Goal: Information Seeking & Learning: Compare options

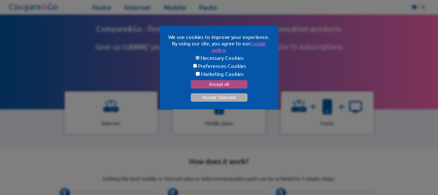
click at [227, 85] on button "Accept all" at bounding box center [219, 84] width 57 height 8
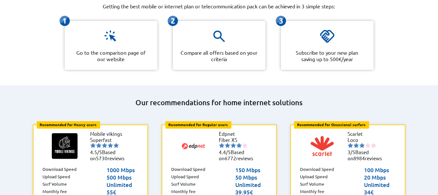
scroll to position [173, 0]
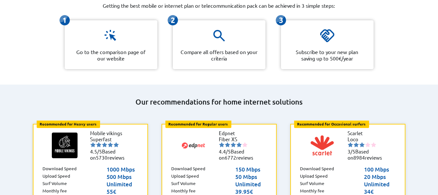
click at [109, 33] on img at bounding box center [110, 35] width 15 height 15
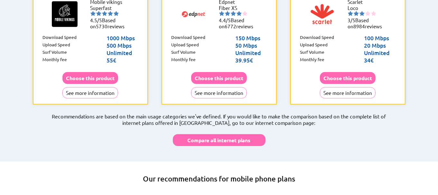
scroll to position [277, 0]
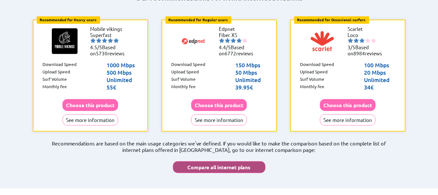
click at [237, 161] on button "Compare all internet plans" at bounding box center [219, 167] width 93 height 12
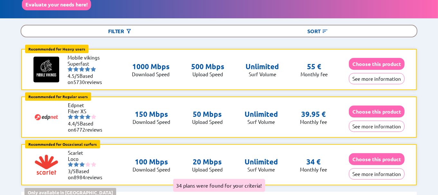
scroll to position [75, 0]
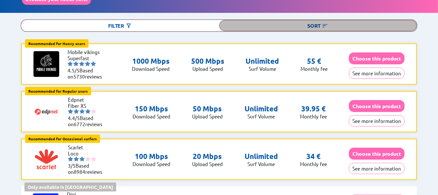
click at [324, 25] on img at bounding box center [325, 26] width 6 height 6
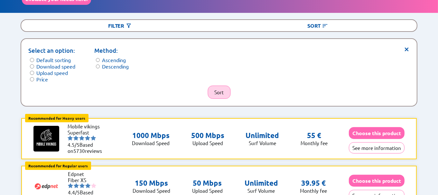
click at [216, 86] on button "Sort" at bounding box center [219, 92] width 23 height 13
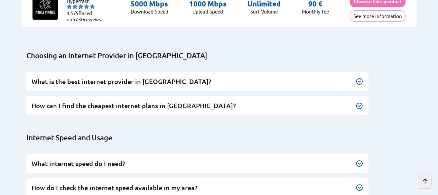
scroll to position [1807, 0]
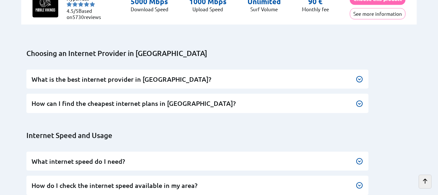
click at [359, 100] on img at bounding box center [360, 104] width 8 height 8
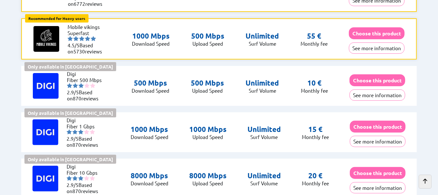
scroll to position [198, 0]
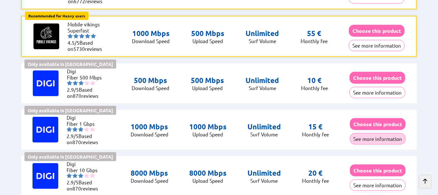
click at [374, 136] on button "See more information" at bounding box center [378, 138] width 56 height 11
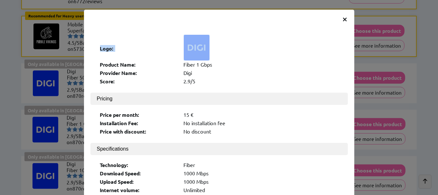
drag, startPoint x: 338, startPoint y: 19, endPoint x: 346, endPoint y: 21, distance: 8.7
click at [346, 21] on div "× Logo: Product Name: Fiber 1 Gbps Provider Name: [PERSON_NAME] Score: 2.9/5 Pr…" at bounding box center [219, 161] width 270 height 303
click at [343, 18] on span "×" at bounding box center [344, 19] width 5 height 12
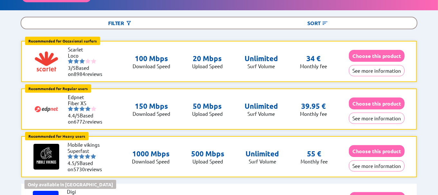
scroll to position [80, 0]
